Goal: Information Seeking & Learning: Learn about a topic

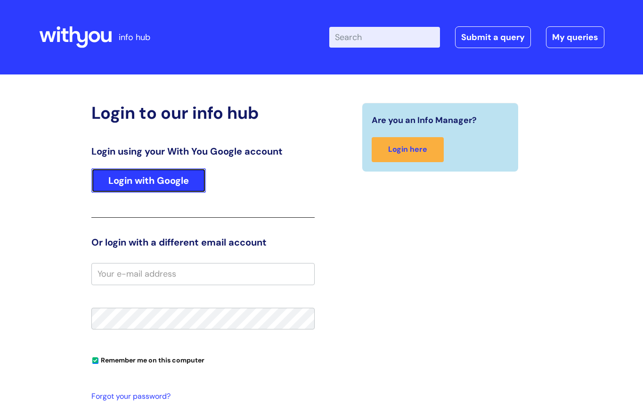
click at [154, 177] on link "Login with Google" at bounding box center [148, 180] width 114 height 24
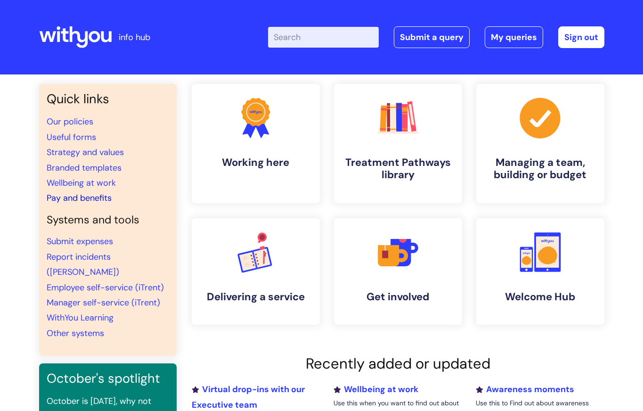
click at [81, 194] on link "Pay and benefits" at bounding box center [79, 197] width 65 height 11
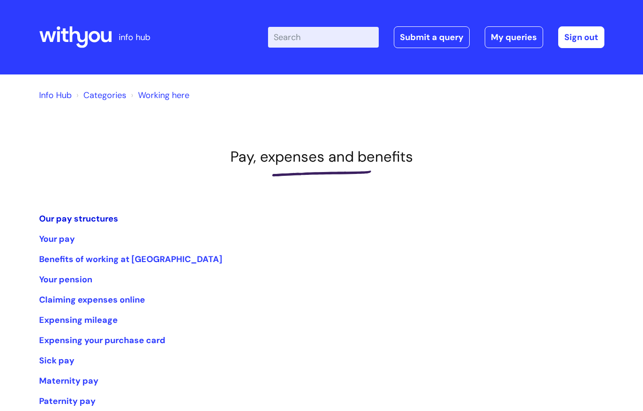
click at [82, 215] on link "Our pay structures" at bounding box center [78, 218] width 79 height 11
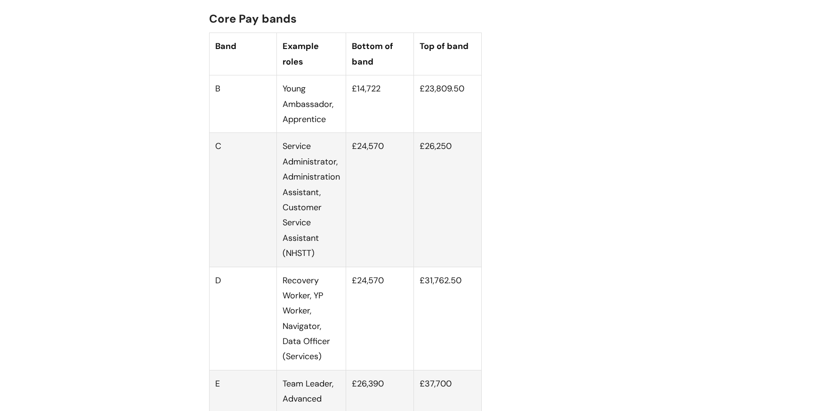
scroll to position [612, 0]
